Goal: Information Seeking & Learning: Learn about a topic

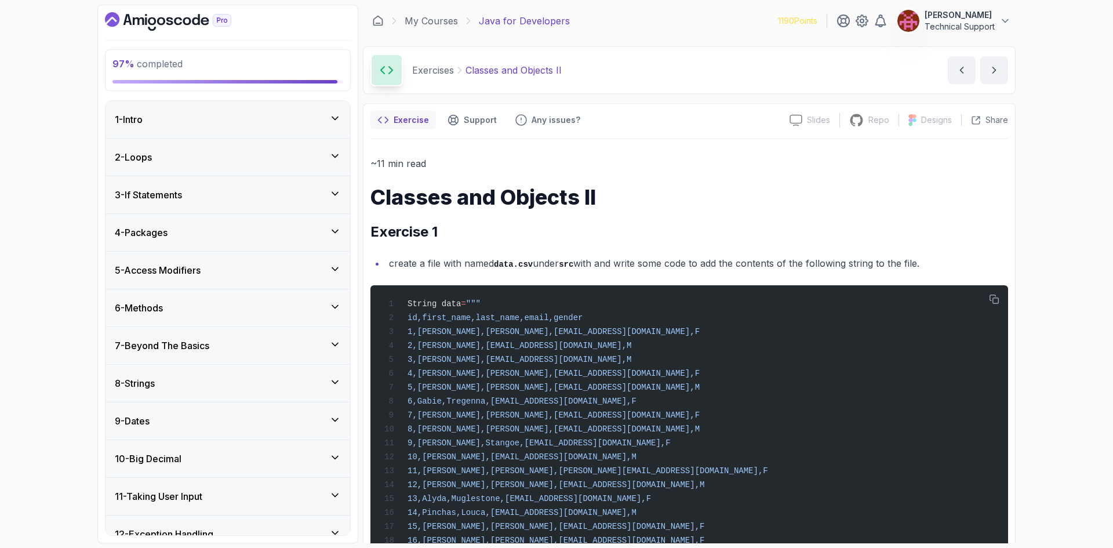
scroll to position [411, 0]
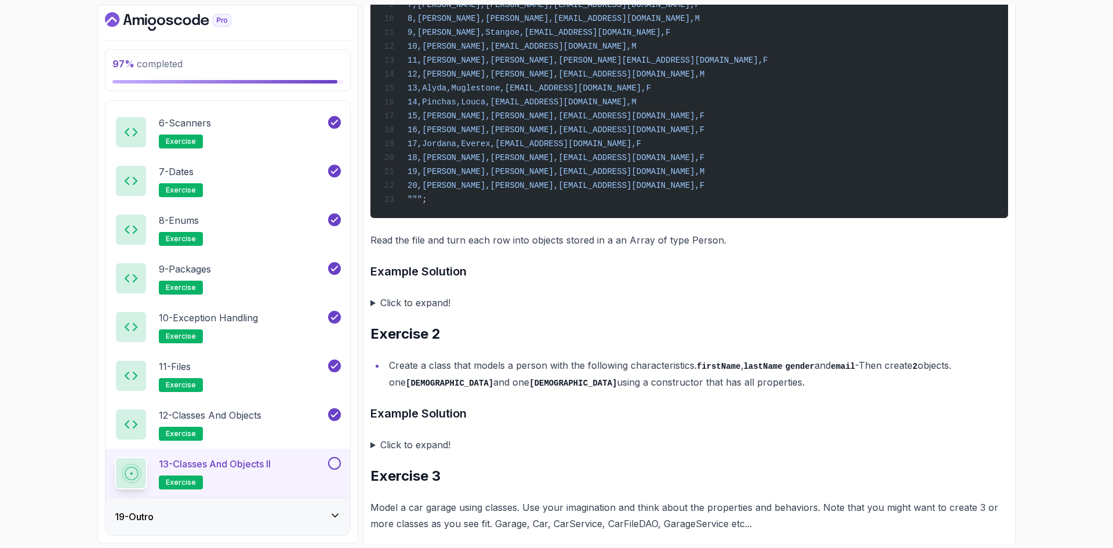
click at [439, 311] on summary "Click to expand!" at bounding box center [690, 303] width 638 height 16
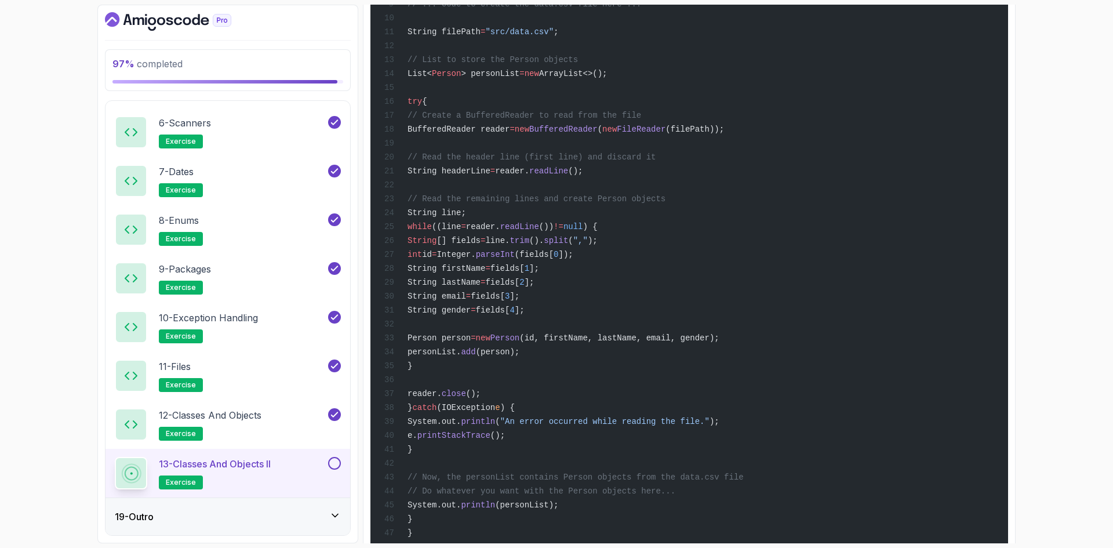
scroll to position [2034, 0]
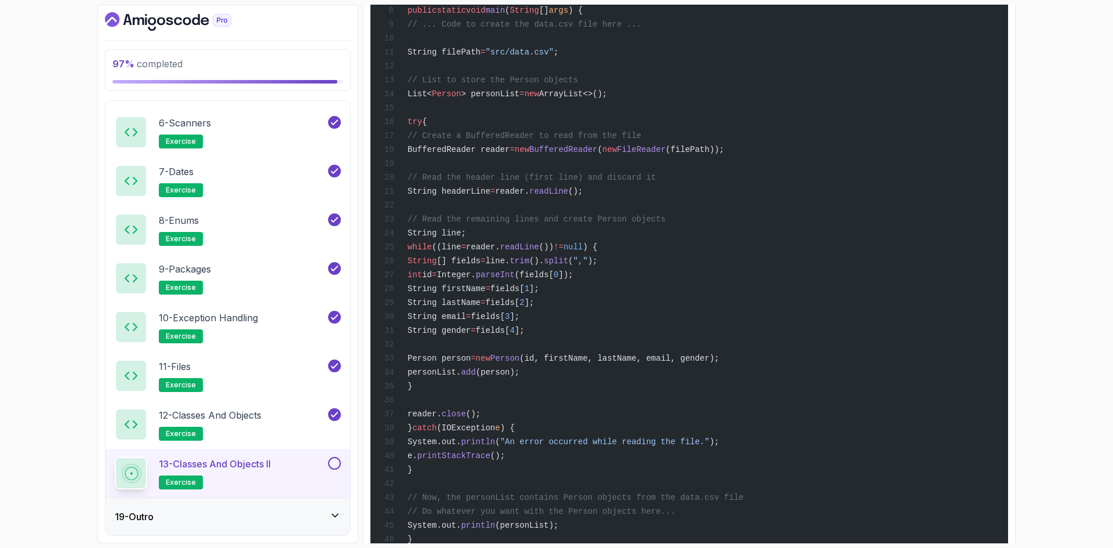
drag, startPoint x: 549, startPoint y: 332, endPoint x: 502, endPoint y: 333, distance: 47.0
click at [502, 266] on span "String [] fields = line. trim (). split ( "," );" at bounding box center [491, 260] width 213 height 9
click at [529, 266] on span "trim" at bounding box center [520, 260] width 20 height 9
drag, startPoint x: 660, startPoint y: 334, endPoint x: 481, endPoint y: 334, distance: 179.2
click at [481, 266] on span "String [] fields = line. trim (). split ( "," );" at bounding box center [491, 260] width 213 height 9
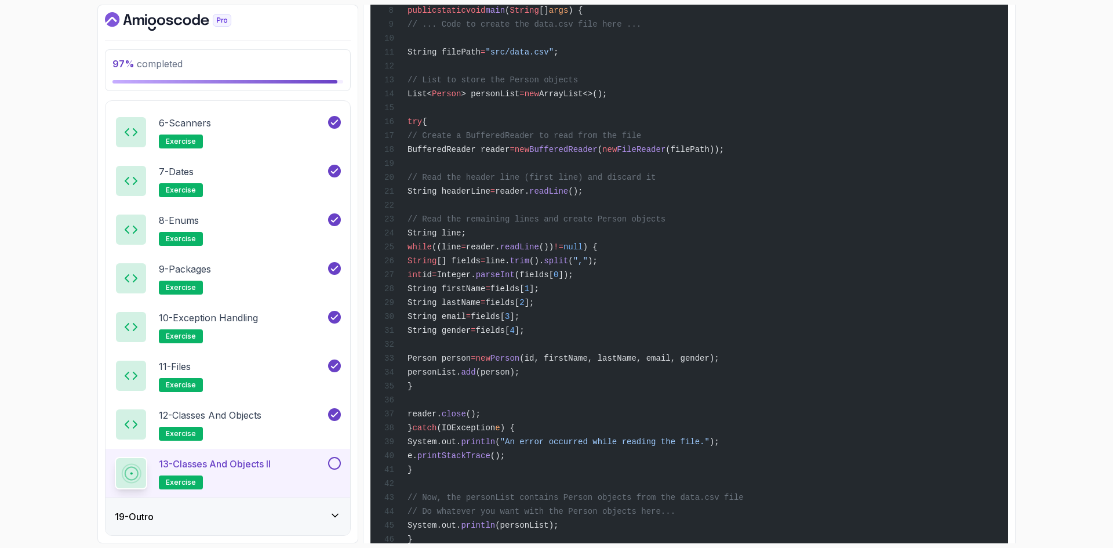
click at [481, 266] on span "[] fields" at bounding box center [459, 260] width 44 height 9
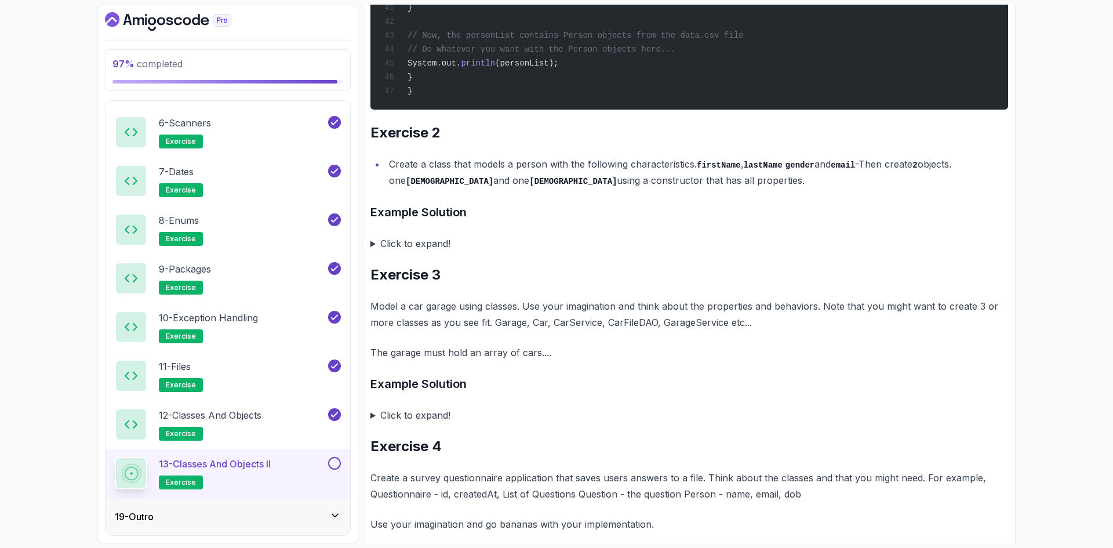
scroll to position [2498, 0]
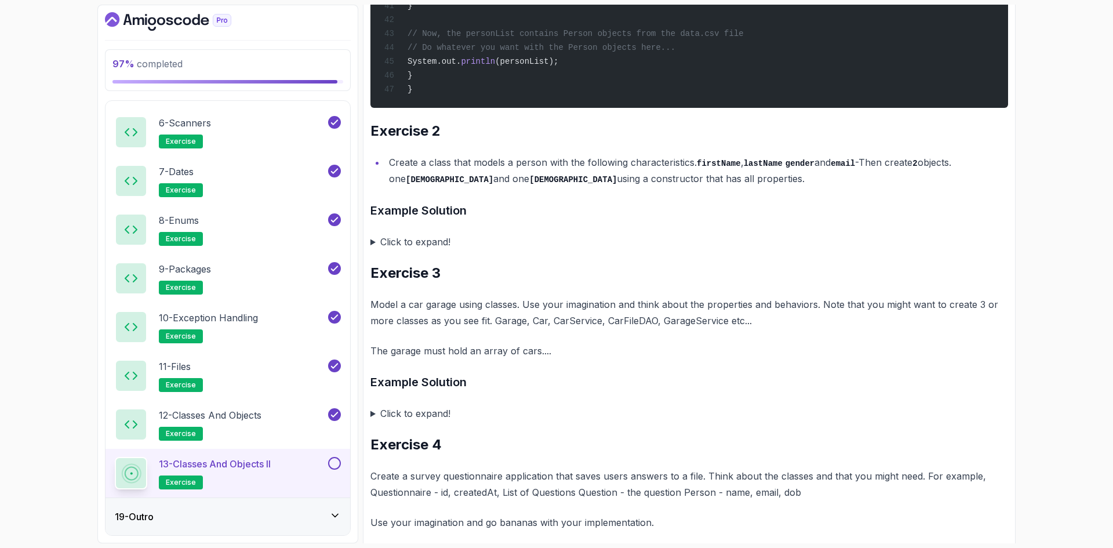
click at [427, 250] on summary "Click to expand!" at bounding box center [690, 242] width 638 height 16
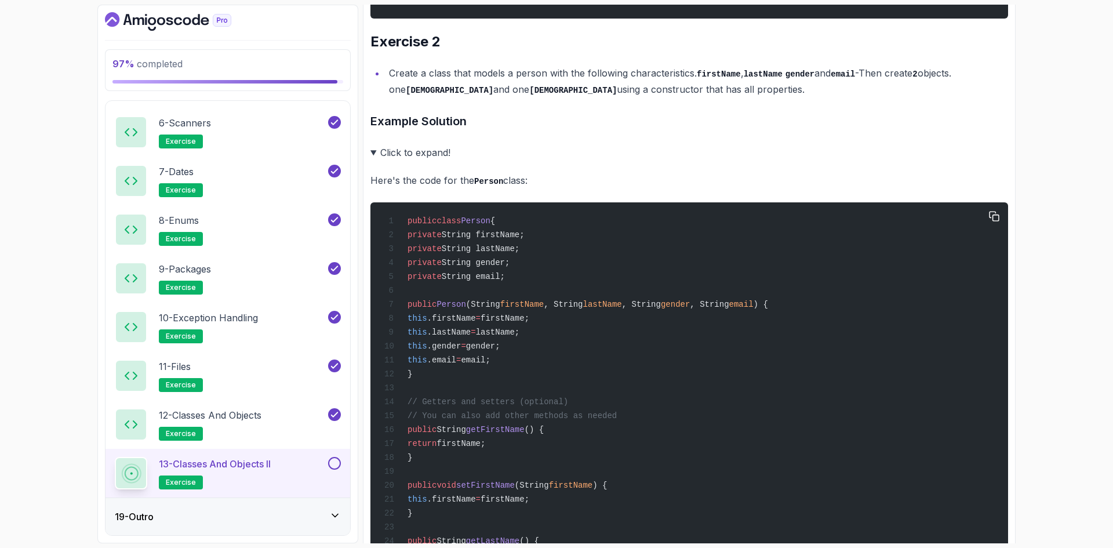
scroll to position [2730, 0]
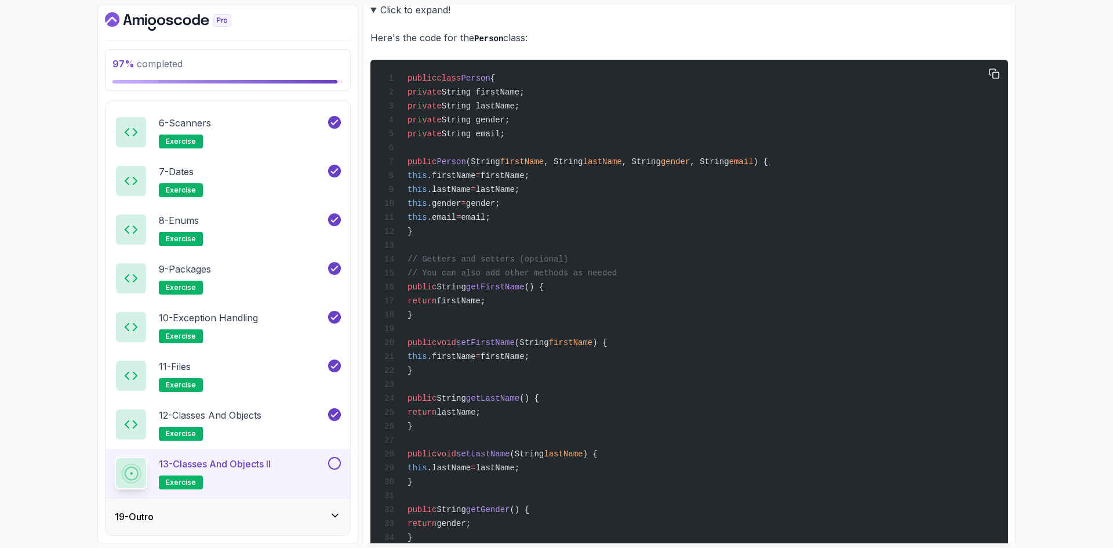
click at [510, 125] on span "String gender;" at bounding box center [476, 119] width 68 height 9
click at [505, 139] on span "String email;" at bounding box center [473, 133] width 63 height 9
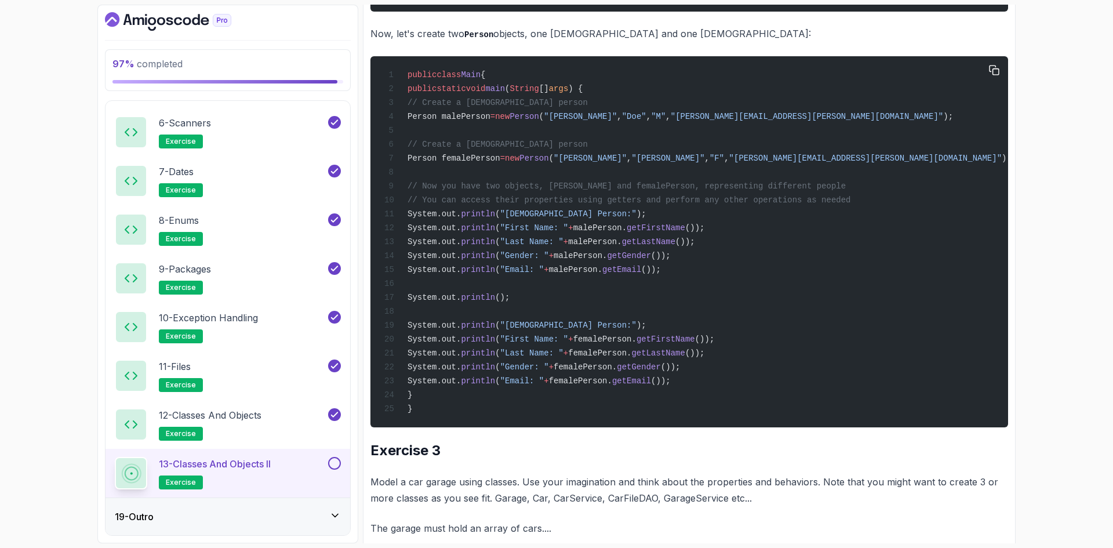
scroll to position [3484, 0]
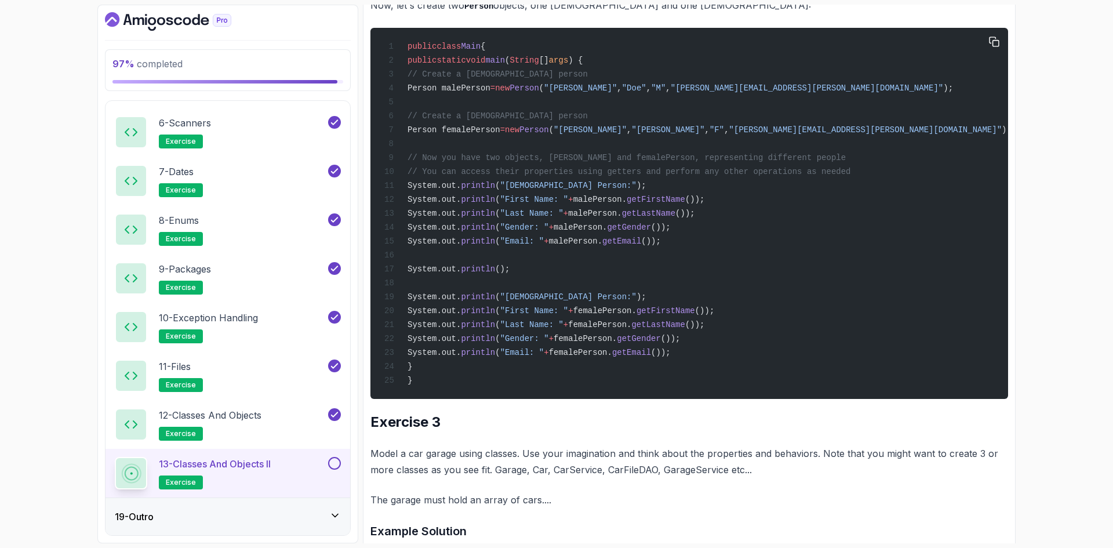
drag, startPoint x: 580, startPoint y: 200, endPoint x: 621, endPoint y: 200, distance: 40.6
click at [616, 93] on span "Person malePerson = new Person ( "[PERSON_NAME]" , "[PERSON_NAME]" , "M" , "[PE…" at bounding box center [669, 88] width 569 height 9
click at [688, 93] on span ""[PERSON_NAME][EMAIL_ADDRESS][PERSON_NAME][DOMAIN_NAME]"" at bounding box center [807, 88] width 273 height 9
drag, startPoint x: 574, startPoint y: 246, endPoint x: 699, endPoint y: 236, distance: 125.7
click at [699, 236] on div "public class Main { public static void main ( String [] args ) { // Create a [D…" at bounding box center [689, 213] width 619 height 357
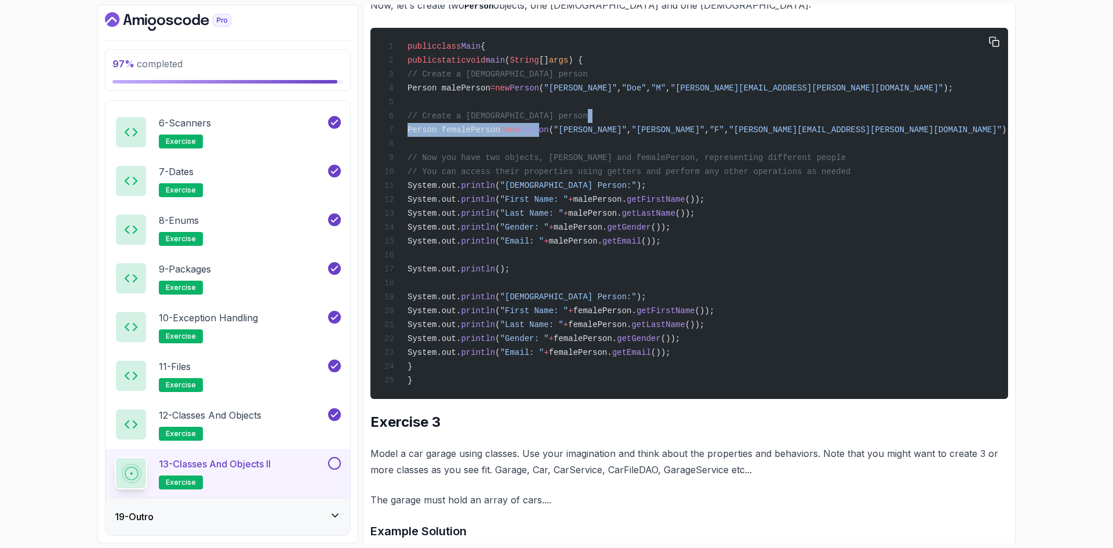
click at [712, 235] on div "public class Main { public static void main ( String [] args ) { // Create a [D…" at bounding box center [689, 213] width 619 height 357
click at [713, 237] on div "public class Main { public static void main ( String [] args ) { // Create a [D…" at bounding box center [689, 213] width 619 height 357
click at [730, 135] on span ""[PERSON_NAME][EMAIL_ADDRESS][PERSON_NAME][DOMAIN_NAME]"" at bounding box center [866, 129] width 273 height 9
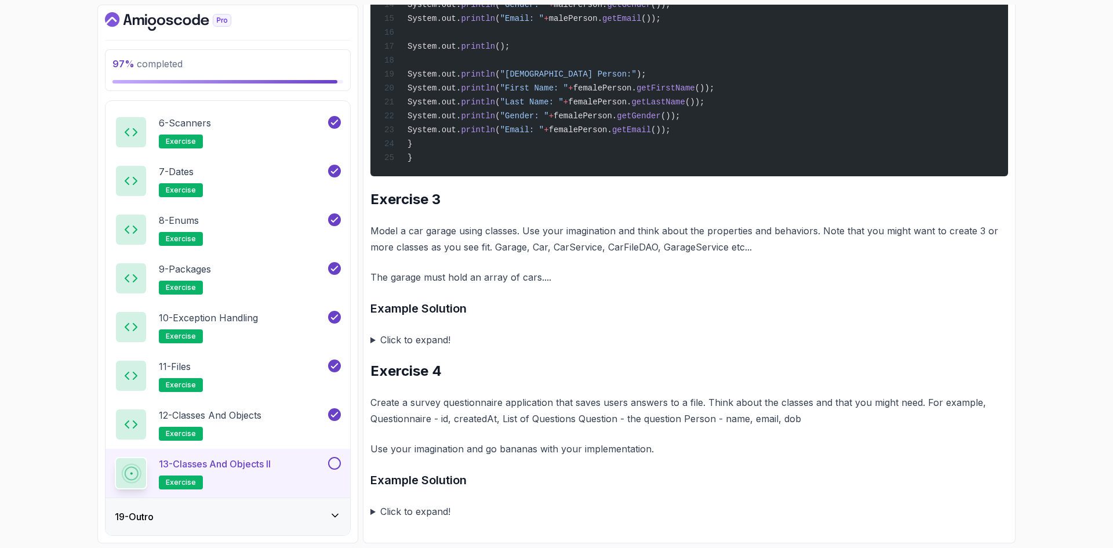
scroll to position [3832, 0]
click at [549, 309] on h3 "Example Solution" at bounding box center [690, 308] width 638 height 19
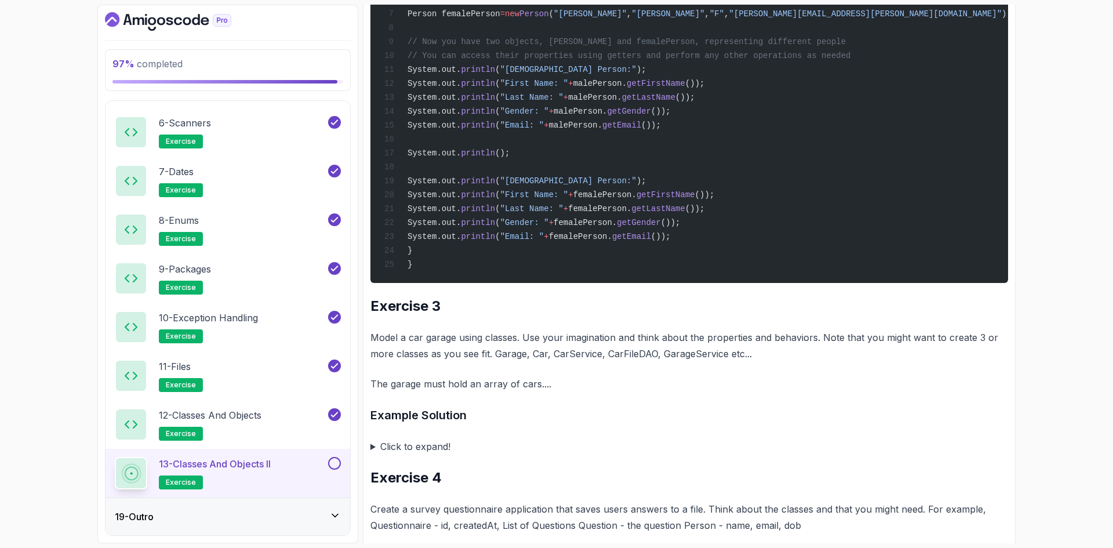
scroll to position [3658, 0]
